Goal: Browse casually: Explore the website without a specific task or goal

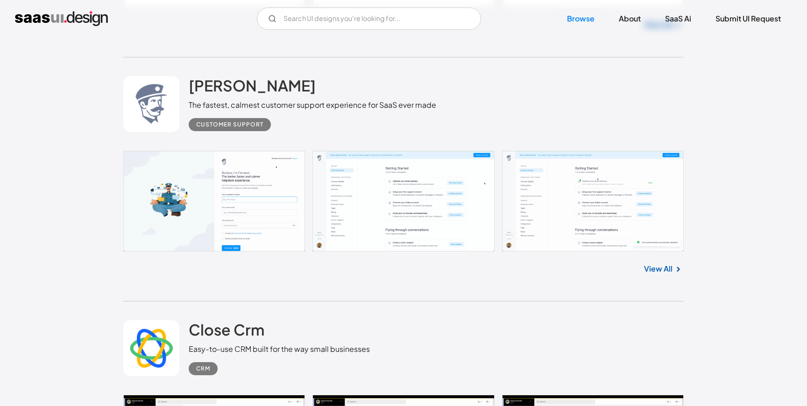
scroll to position [1475, 0]
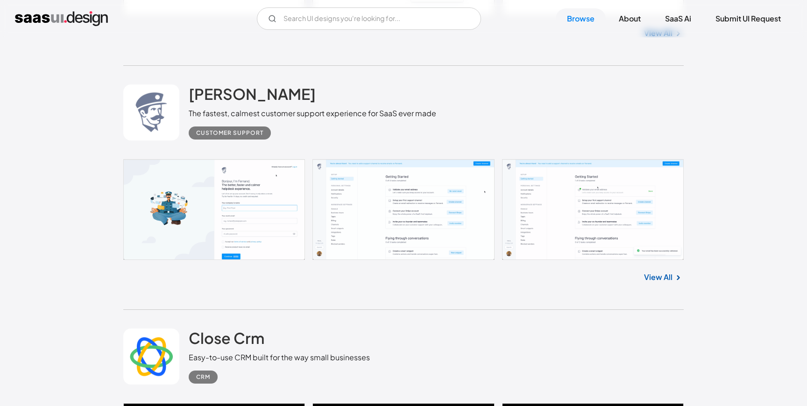
click at [667, 280] on link "View All" at bounding box center [658, 277] width 28 height 11
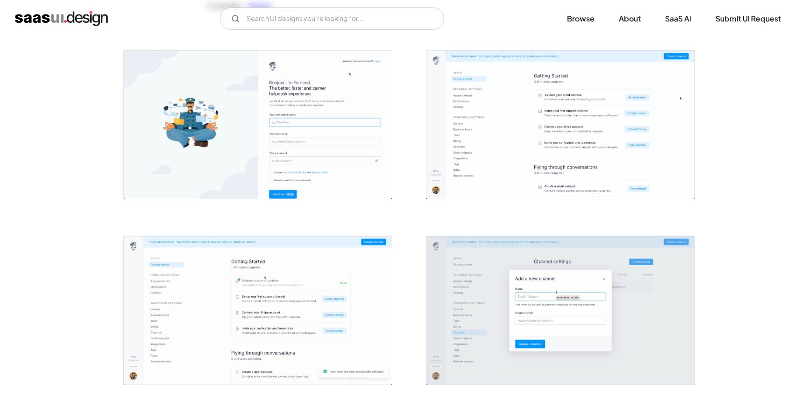
scroll to position [91, 0]
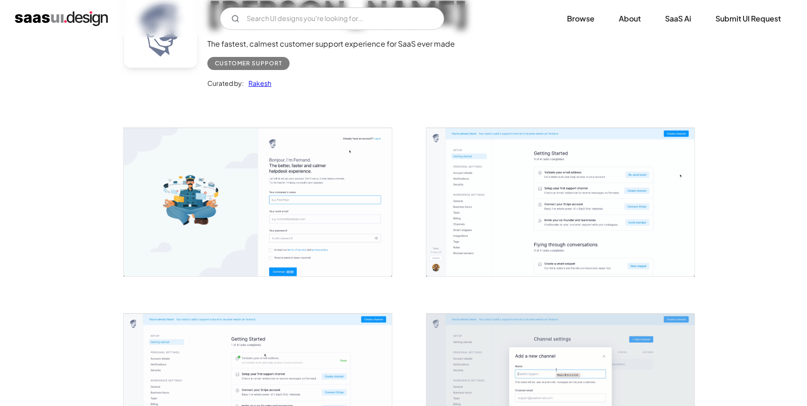
click at [365, 240] on img "open lightbox" at bounding box center [258, 202] width 268 height 149
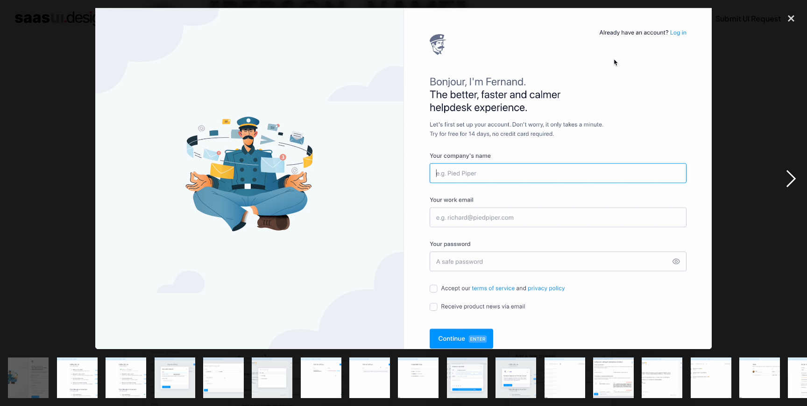
click at [787, 177] on div "next image" at bounding box center [791, 178] width 32 height 341
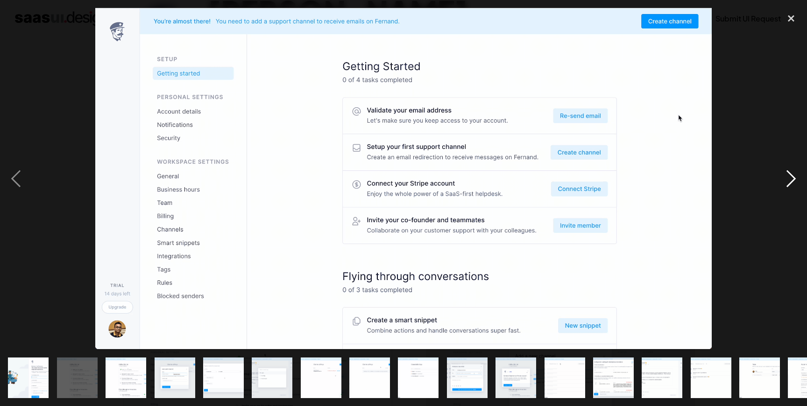
click at [787, 177] on div "next image" at bounding box center [791, 178] width 32 height 341
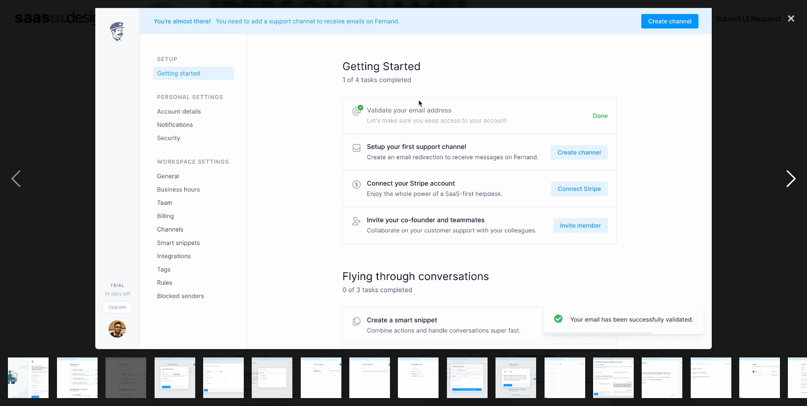
click at [787, 177] on div "next image" at bounding box center [791, 178] width 32 height 341
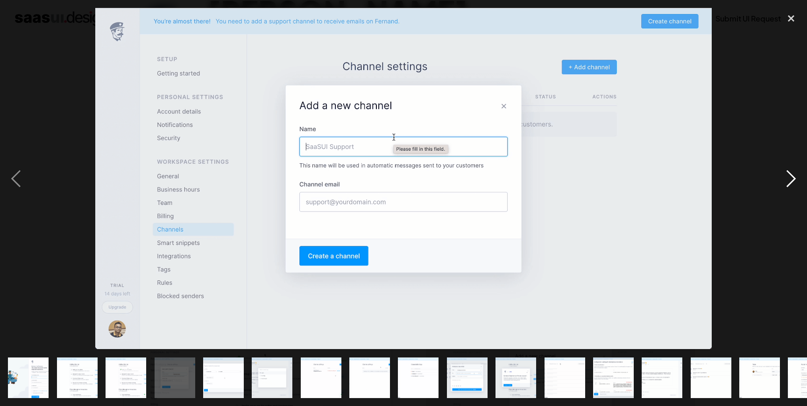
click at [787, 177] on div "next image" at bounding box center [791, 178] width 32 height 341
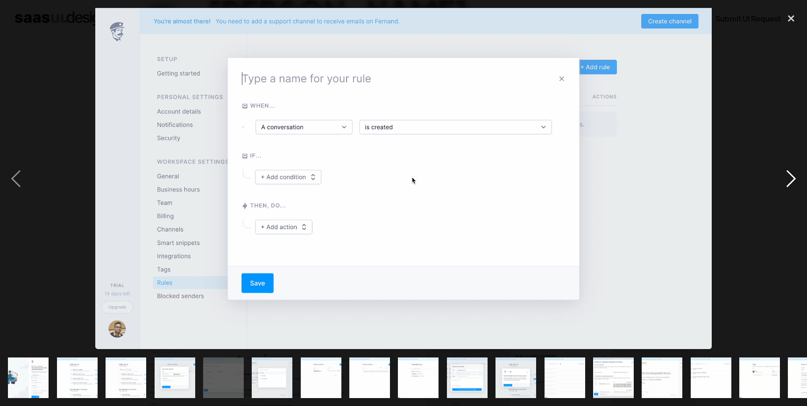
click at [787, 177] on div "next image" at bounding box center [791, 178] width 32 height 341
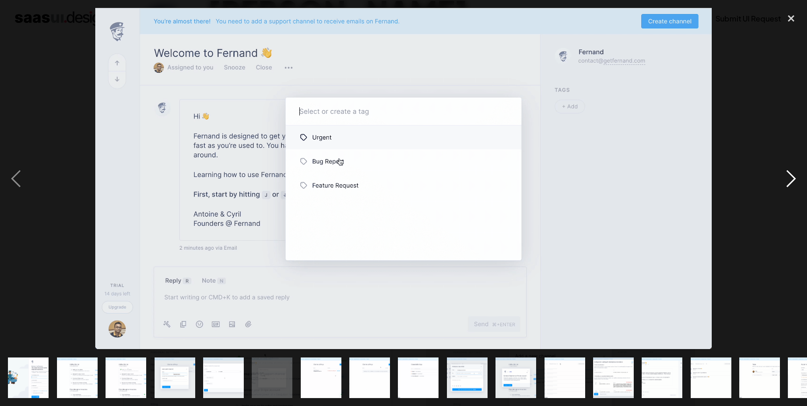
click at [787, 177] on div "next image" at bounding box center [791, 178] width 32 height 341
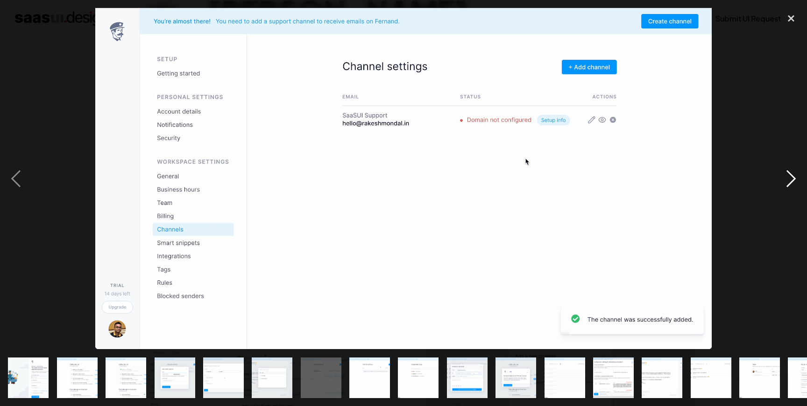
click at [787, 177] on div "next image" at bounding box center [791, 178] width 32 height 341
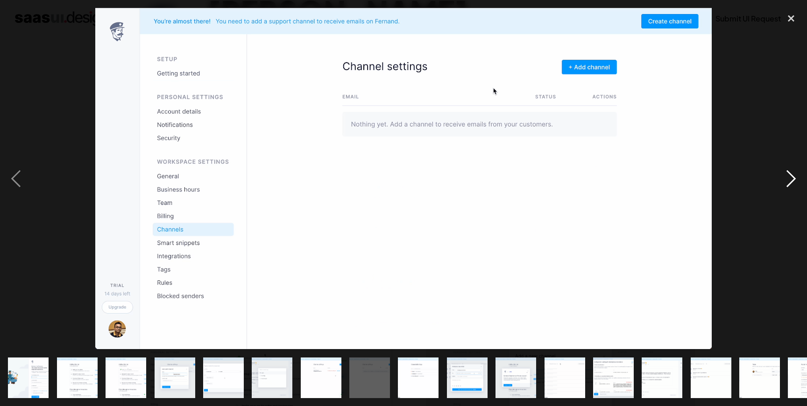
click at [787, 177] on div "next image" at bounding box center [791, 178] width 32 height 341
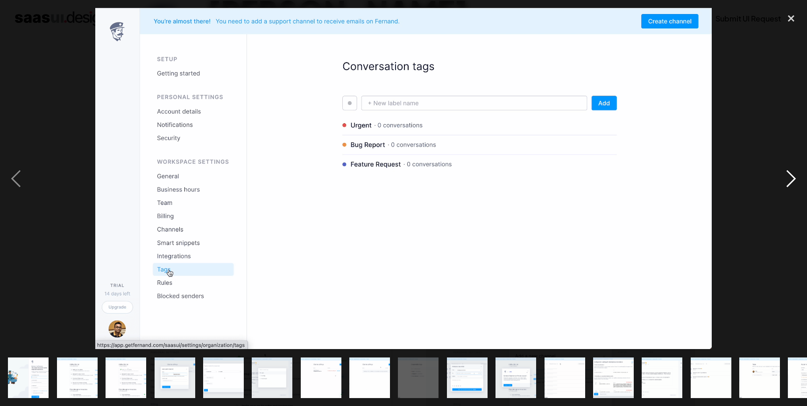
click at [787, 177] on div "next image" at bounding box center [791, 178] width 32 height 341
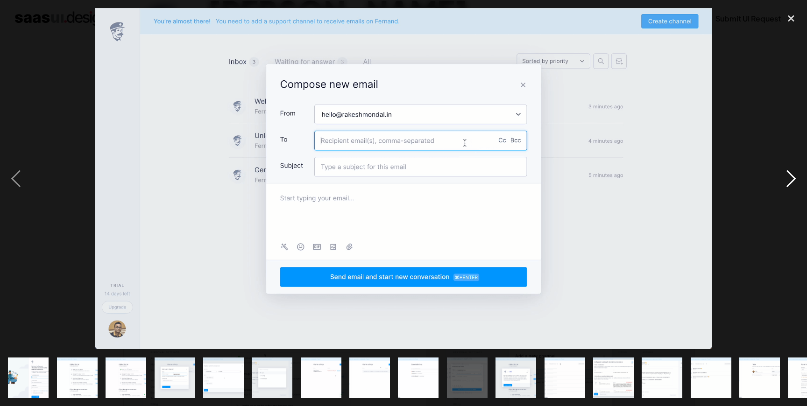
click at [787, 177] on div "next image" at bounding box center [791, 178] width 32 height 341
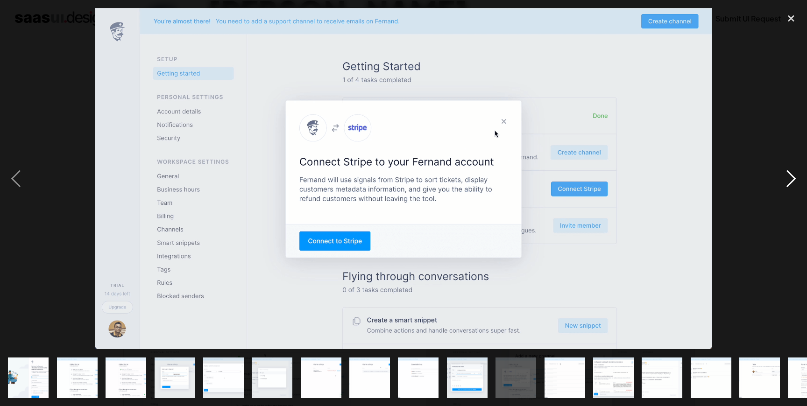
click at [787, 177] on div "next image" at bounding box center [791, 178] width 32 height 341
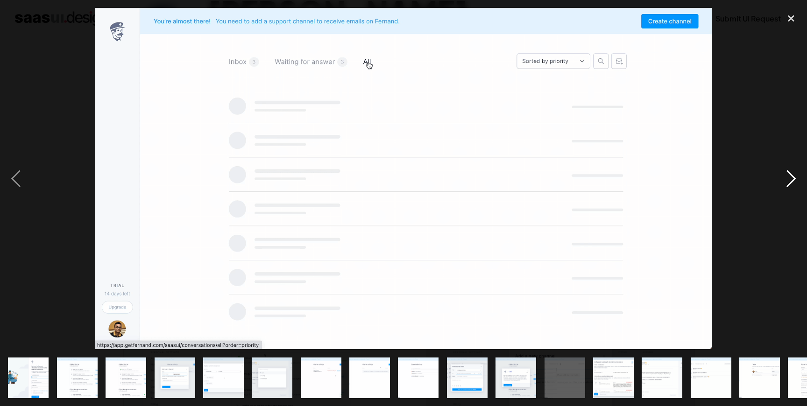
click at [787, 177] on div "next image" at bounding box center [791, 178] width 32 height 341
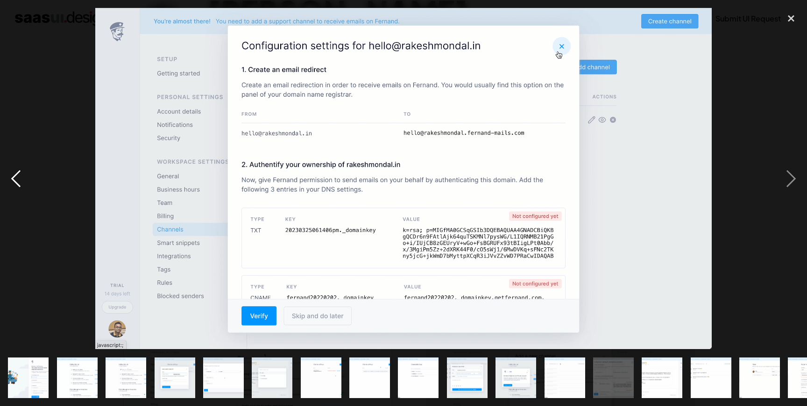
click at [17, 178] on div "previous image" at bounding box center [16, 178] width 32 height 341
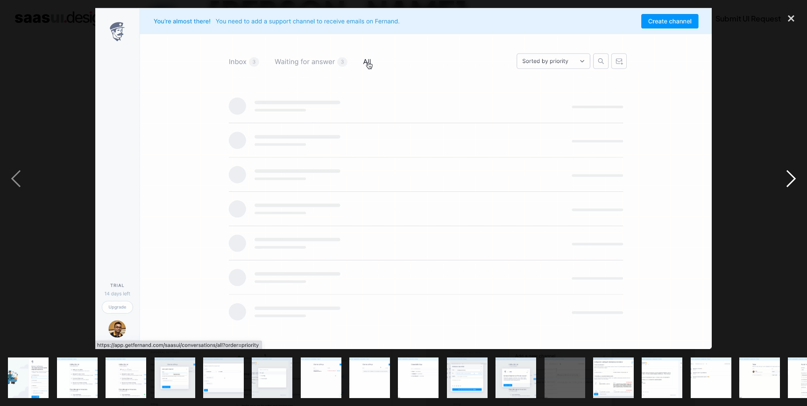
click at [778, 175] on div "next image" at bounding box center [791, 178] width 32 height 341
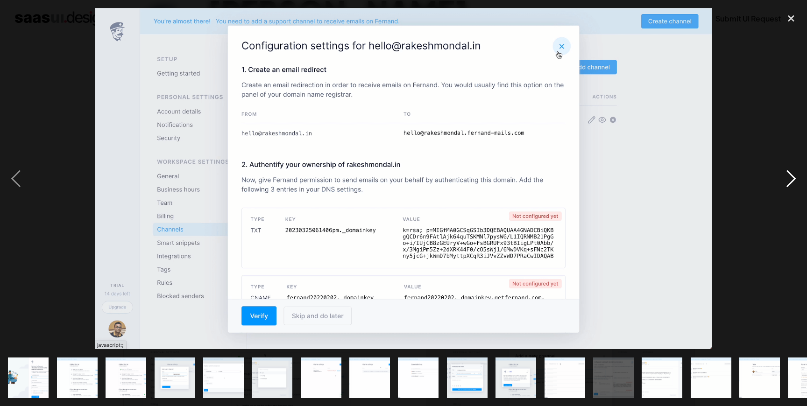
click at [778, 175] on div "next image" at bounding box center [791, 178] width 32 height 341
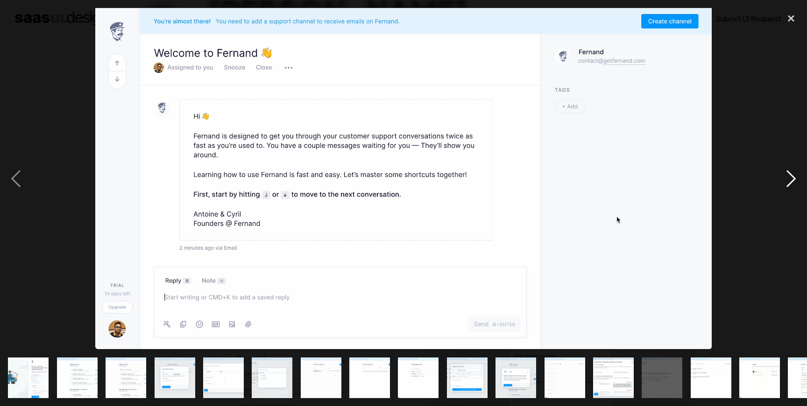
click at [778, 175] on div "next image" at bounding box center [791, 178] width 32 height 341
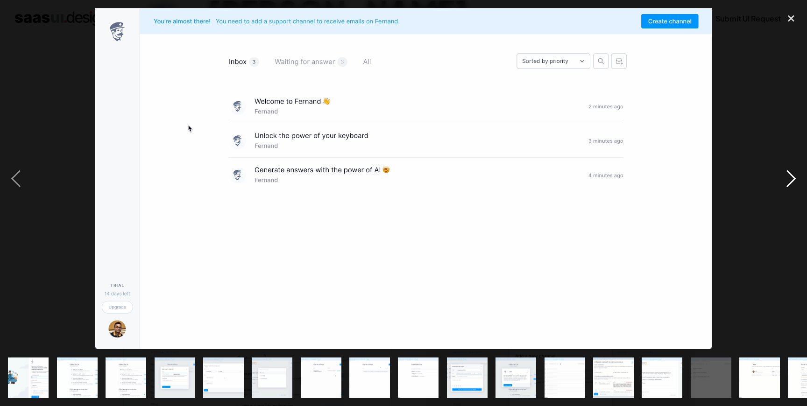
click at [778, 175] on div "next image" at bounding box center [791, 178] width 32 height 341
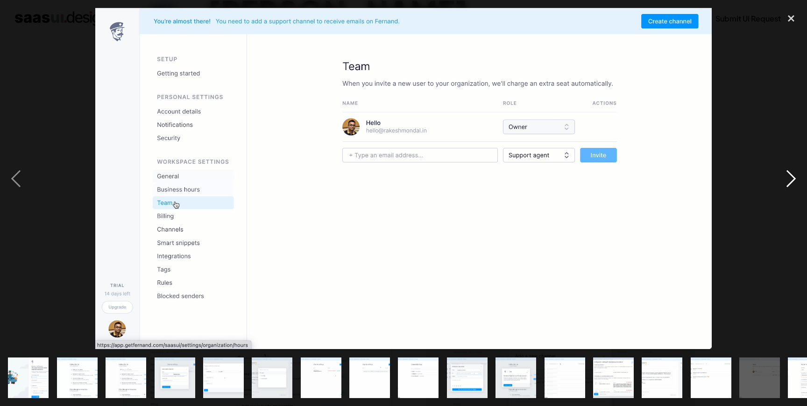
click at [778, 175] on div "next image" at bounding box center [791, 178] width 32 height 341
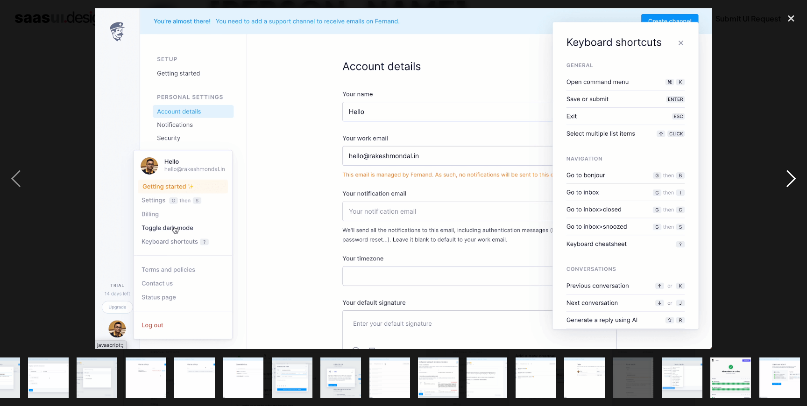
scroll to position [0, 176]
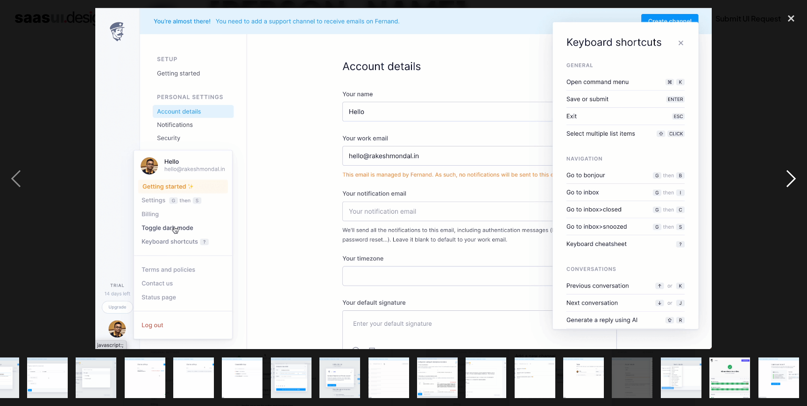
click at [778, 175] on div "next image" at bounding box center [791, 178] width 32 height 341
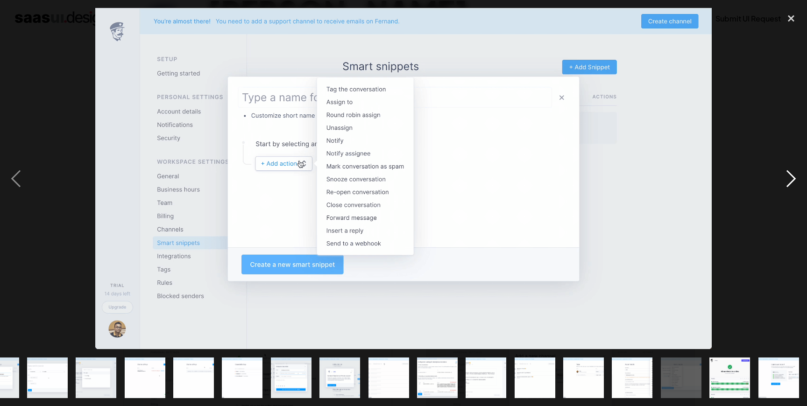
click at [778, 175] on div "next image" at bounding box center [791, 178] width 32 height 341
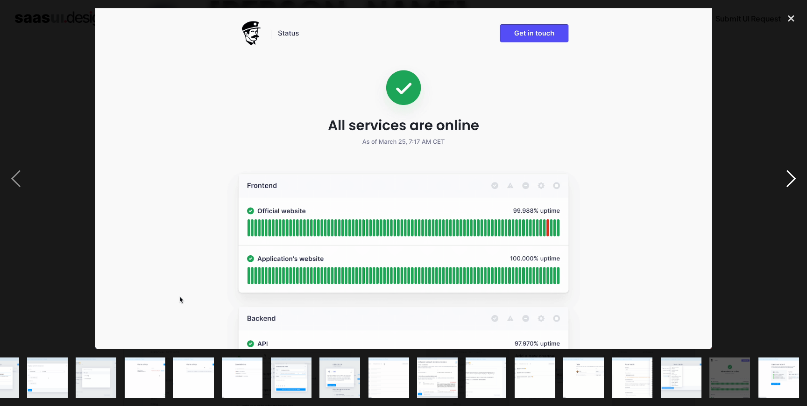
click at [778, 175] on div "next image" at bounding box center [791, 178] width 32 height 341
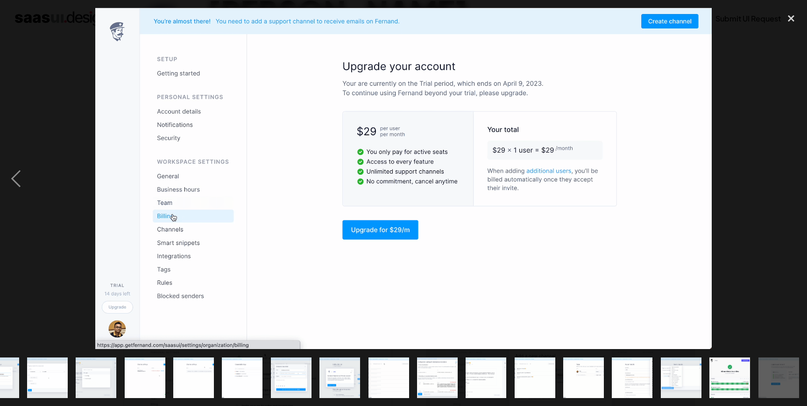
click at [778, 175] on div "next image" at bounding box center [791, 178] width 32 height 341
